Goal: Transaction & Acquisition: Purchase product/service

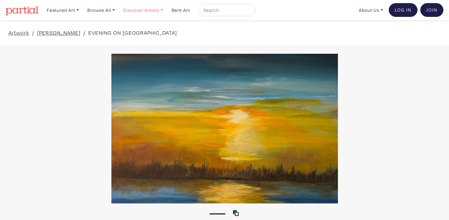
click at [138, 10] on link "Discover Artists" at bounding box center [144, 10] width 46 height 13
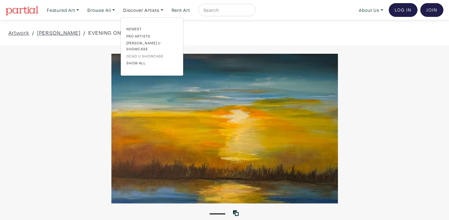
click at [138, 53] on link "OCAD U Showcase" at bounding box center [151, 56] width 51 height 6
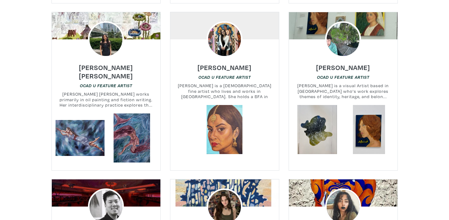
scroll to position [391, 0]
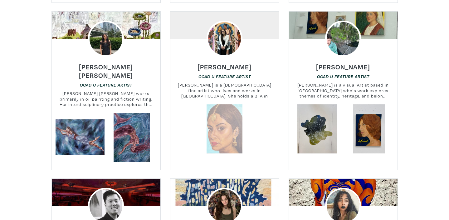
click at [229, 128] on link at bounding box center [224, 128] width 49 height 49
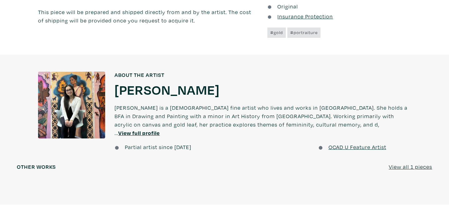
scroll to position [414, 0]
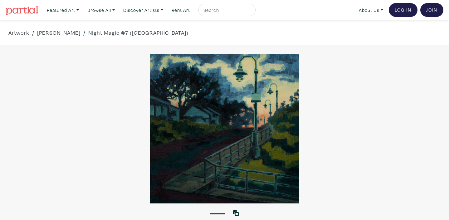
scroll to position [6, 0]
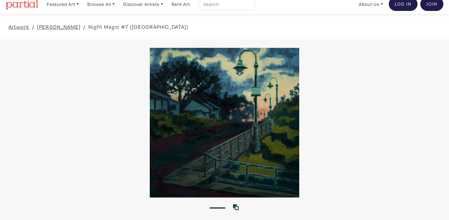
click at [186, 149] on div at bounding box center [224, 123] width 449 height 150
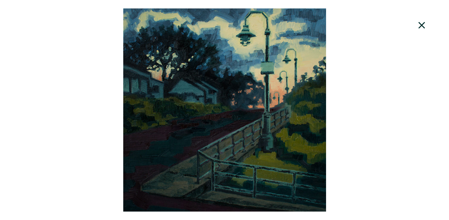
click at [420, 29] on icon at bounding box center [421, 25] width 21 height 17
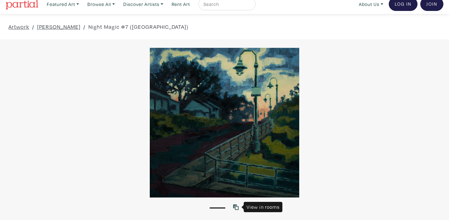
click at [236, 207] on icon at bounding box center [236, 207] width 6 height 6
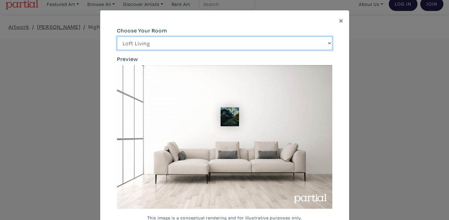
click at [328, 43] on select "Loft Living Bright Bedroom City Office Gallery Space Modern Lounge" at bounding box center [224, 43] width 215 height 13
select select "/thumb/phpThumb.php?src=https%3A%2F%2Flabs.partial.gallery%2Fprojects%2Frenderi…"
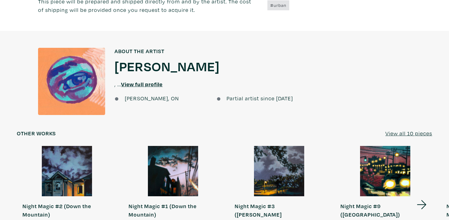
scroll to position [623, 0]
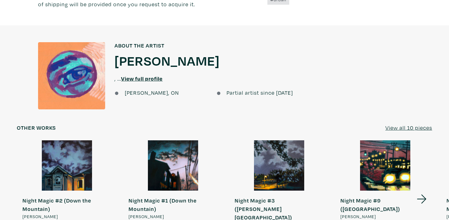
click at [406, 124] on u "View all 10 pieces" at bounding box center [409, 127] width 47 height 7
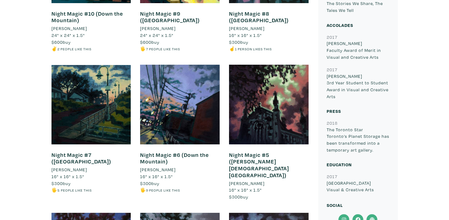
scroll to position [307, 0]
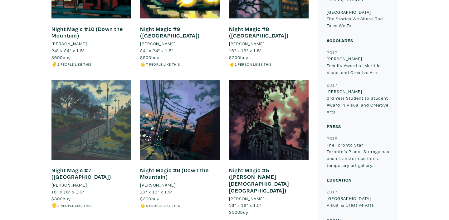
click at [79, 130] on div at bounding box center [92, 120] width 80 height 80
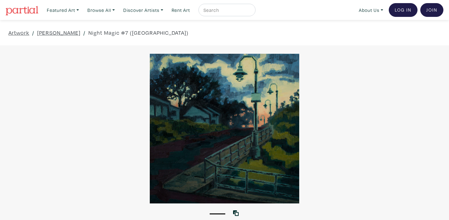
click at [244, 130] on div at bounding box center [224, 129] width 449 height 150
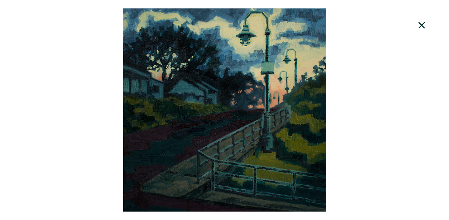
click at [244, 130] on div at bounding box center [224, 109] width 449 height 203
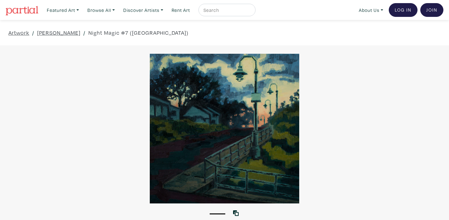
click at [244, 130] on div at bounding box center [224, 129] width 449 height 150
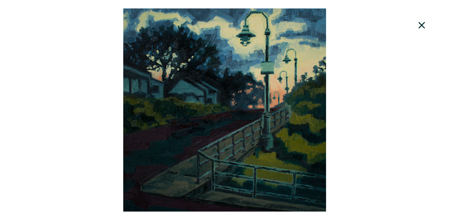
click at [354, 69] on div at bounding box center [224, 109] width 449 height 203
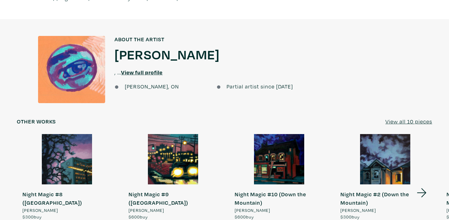
scroll to position [635, 0]
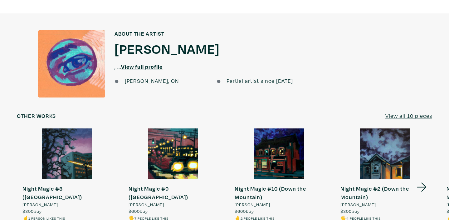
click at [399, 112] on u "View all 10 pieces" at bounding box center [409, 115] width 47 height 7
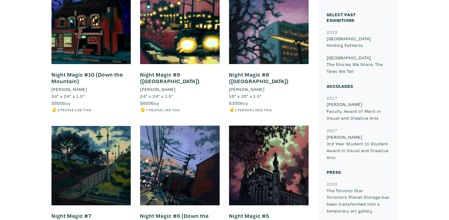
scroll to position [245, 0]
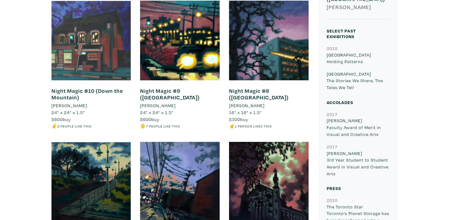
click at [82, 55] on div at bounding box center [92, 41] width 80 height 80
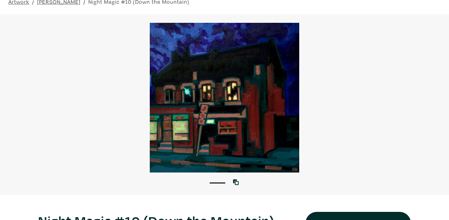
scroll to position [33, 0]
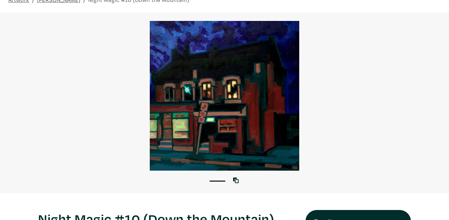
click at [224, 147] on div at bounding box center [224, 96] width 449 height 150
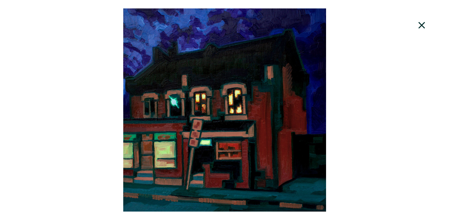
click at [240, 148] on div at bounding box center [224, 109] width 449 height 203
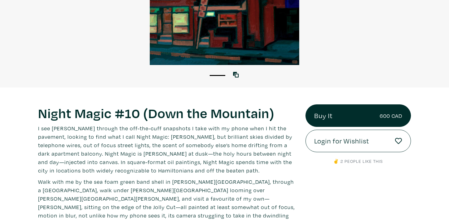
scroll to position [131, 0]
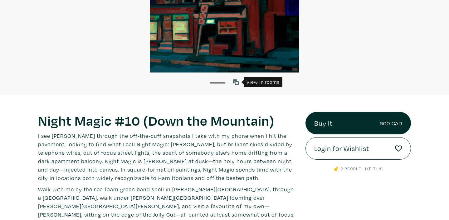
click at [238, 82] on icon at bounding box center [236, 82] width 6 height 6
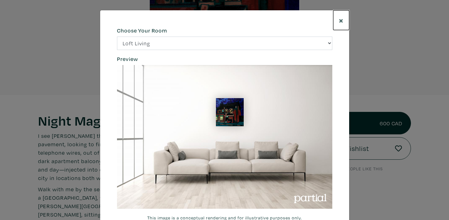
click at [340, 21] on span "×" at bounding box center [341, 20] width 5 height 11
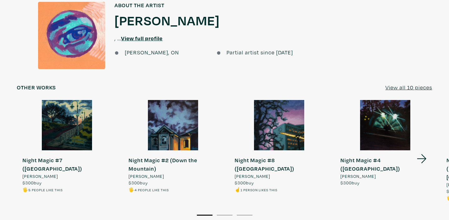
scroll to position [664, 0]
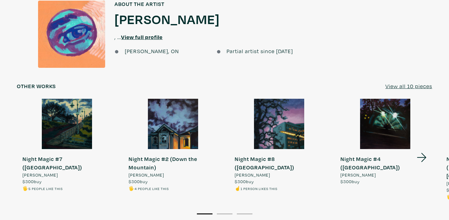
click at [409, 82] on u "View all 10 pieces" at bounding box center [409, 85] width 47 height 7
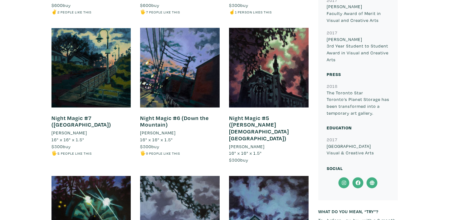
scroll to position [360, 0]
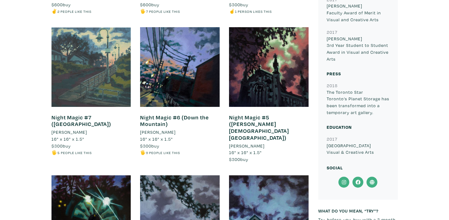
click at [76, 74] on div at bounding box center [92, 67] width 80 height 80
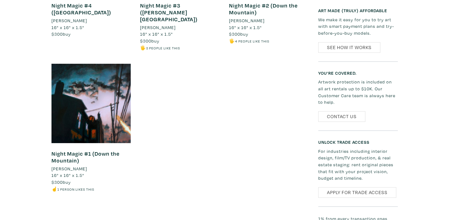
scroll to position [623, 0]
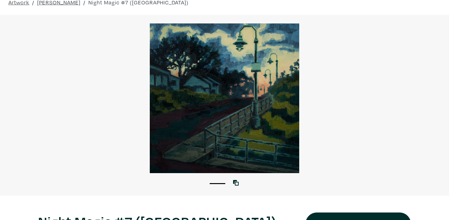
scroll to position [28, 0]
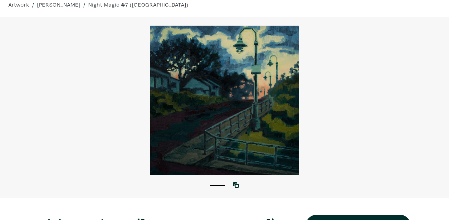
click at [255, 134] on div at bounding box center [224, 101] width 449 height 150
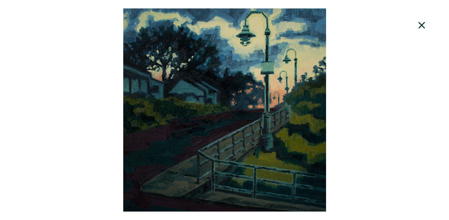
click at [255, 134] on div at bounding box center [224, 109] width 449 height 203
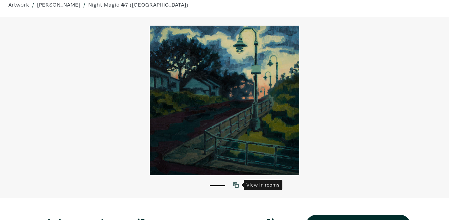
click at [237, 185] on icon at bounding box center [236, 185] width 6 height 6
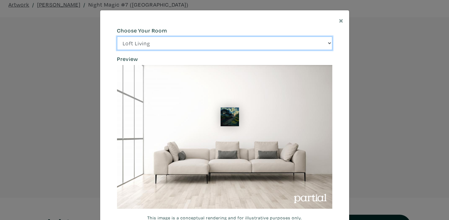
click at [328, 43] on select "Loft Living Bright Bedroom City Office Gallery Space Modern Lounge" at bounding box center [224, 43] width 215 height 13
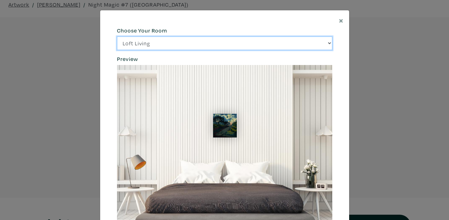
click at [328, 44] on select "Loft Living Bright Bedroom City Office Gallery Space Modern Lounge" at bounding box center [224, 43] width 215 height 13
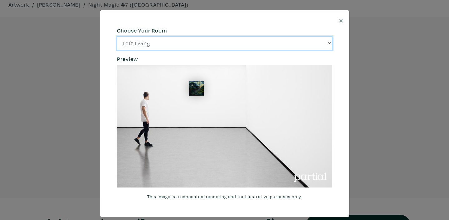
click at [329, 45] on select "Loft Living Bright Bedroom City Office Gallery Space Modern Lounge" at bounding box center [224, 43] width 215 height 13
select select "/thumb/phpThumb.php?src=https%3A%2F%2Flabs.partial.gallery%2Fprojects%2Frenderi…"
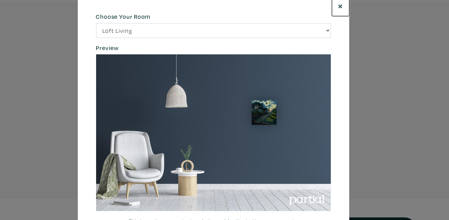
click at [341, 21] on span "×" at bounding box center [341, 20] width 5 height 11
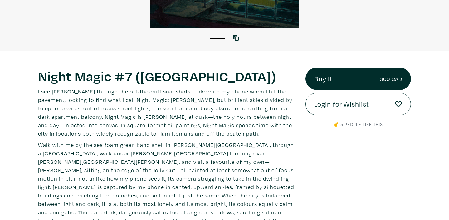
scroll to position [177, 0]
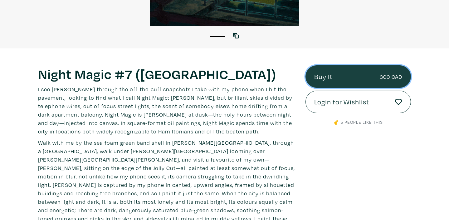
click at [322, 81] on link "Buy It 300 CAD" at bounding box center [358, 76] width 105 height 22
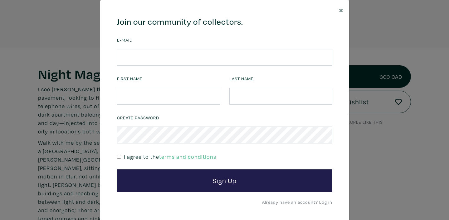
scroll to position [11, 0]
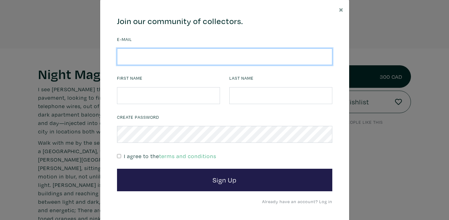
click at [129, 63] on input "email" at bounding box center [224, 56] width 215 height 17
type input "kuldeep_grewal@hotmail.com"
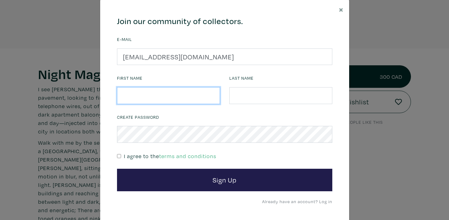
type input "Kuldeep"
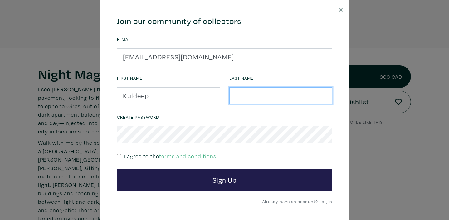
type input "Grewal"
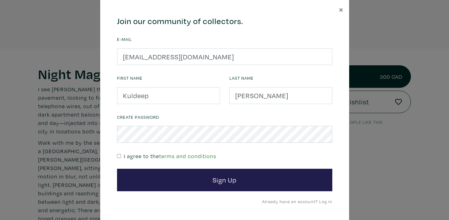
click at [174, 156] on link "terms and conditions" at bounding box center [187, 155] width 57 height 7
click at [341, 9] on span "×" at bounding box center [341, 9] width 5 height 11
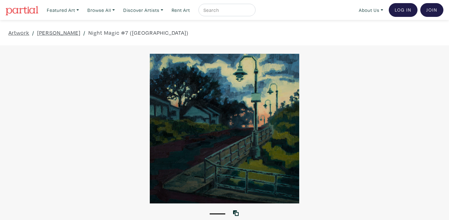
scroll to position [3, 0]
